Goal: Information Seeking & Learning: Learn about a topic

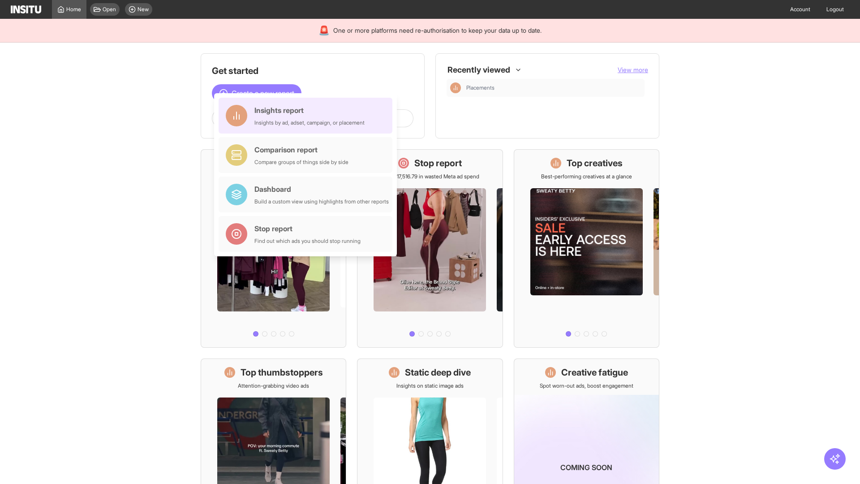
click at [308, 116] on div "Insights report Insights by ad, adset, campaign, or placement" at bounding box center [310, 116] width 110 height 22
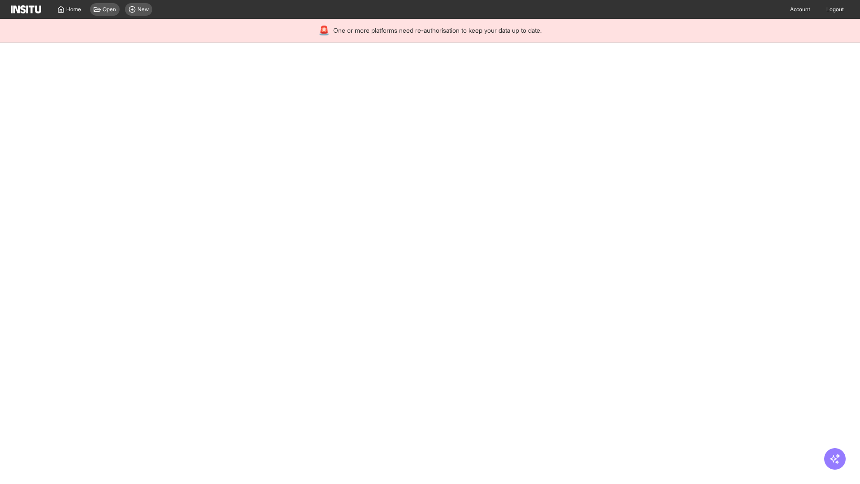
select select "**"
